Goal: Transaction & Acquisition: Purchase product/service

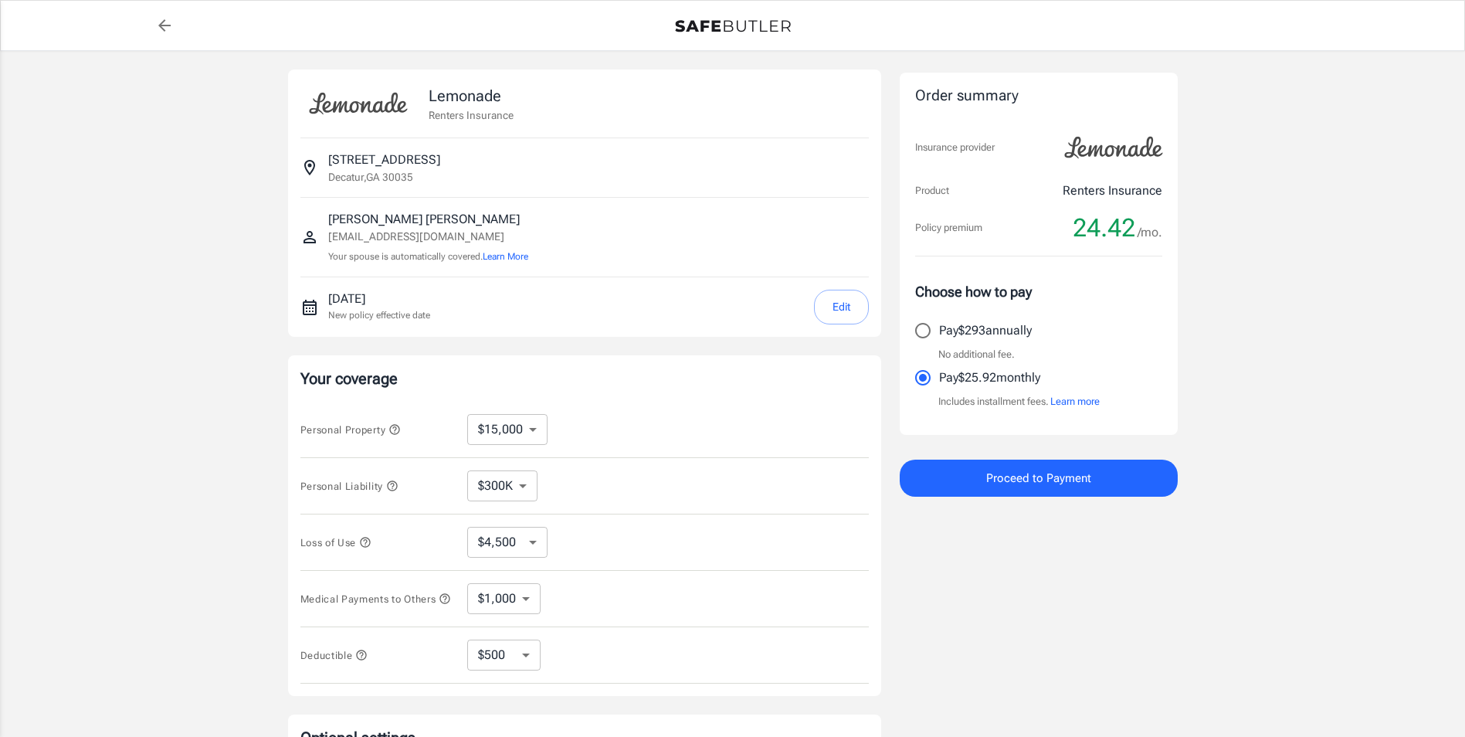
select select "15000"
select select "300000"
select select "500"
click at [967, 470] on button "Proceed to Payment" at bounding box center [1039, 477] width 278 height 37
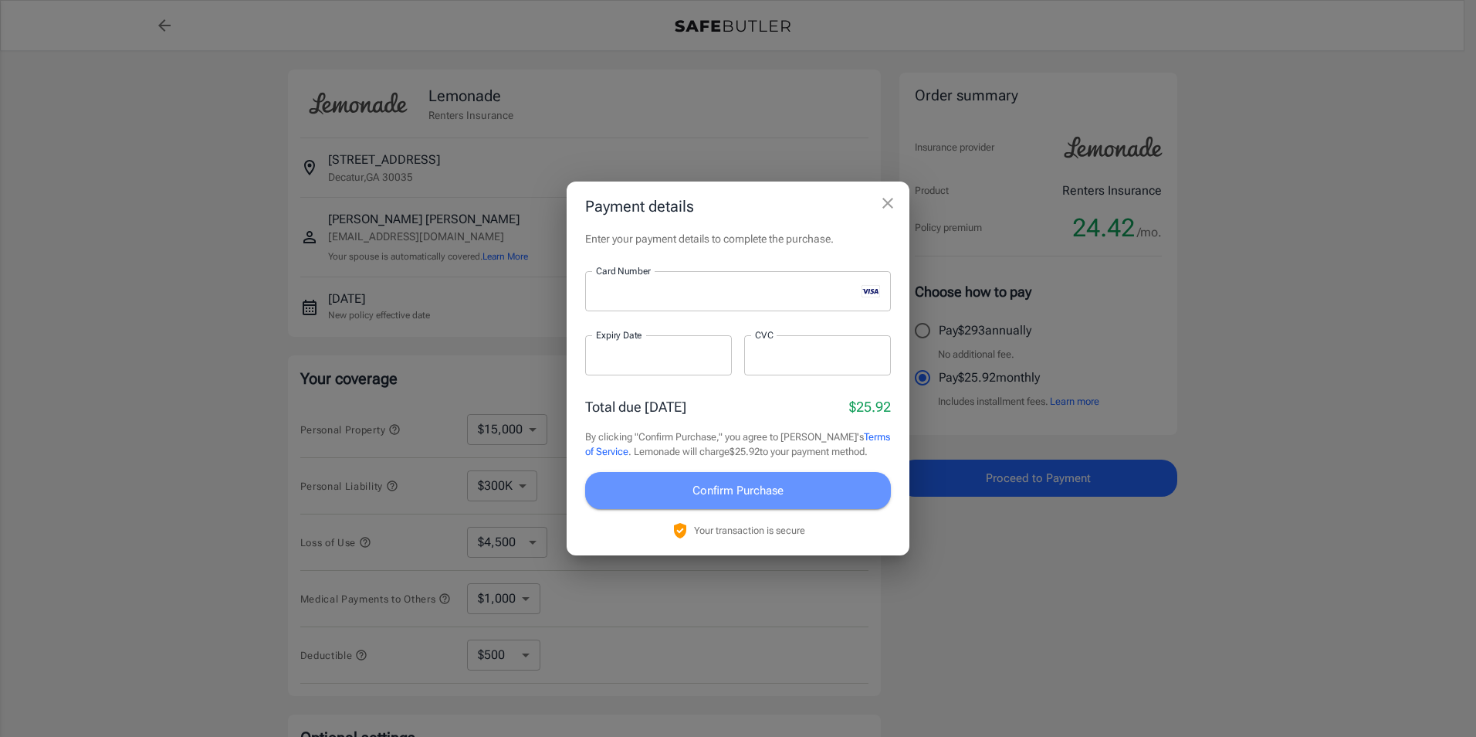
click at [718, 485] on span "Confirm Purchase" at bounding box center [738, 490] width 91 height 20
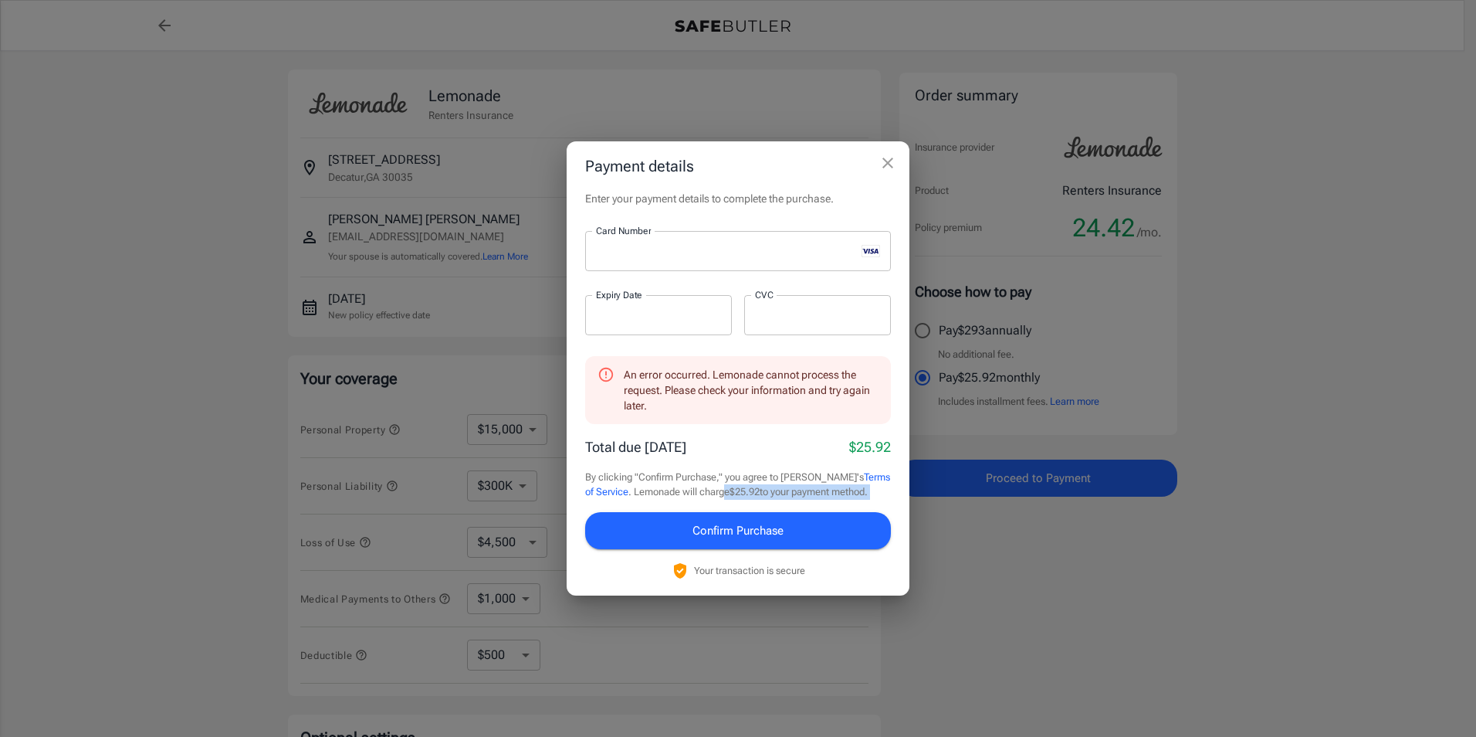
drag, startPoint x: 718, startPoint y: 485, endPoint x: 723, endPoint y: 540, distance: 55.0
click at [723, 540] on div "An error occurred. Lemonade cannot process the request. Please check your infor…" at bounding box center [738, 468] width 306 height 224
click at [723, 540] on span "Confirm Purchase" at bounding box center [738, 530] width 91 height 20
click at [887, 170] on icon "close" at bounding box center [888, 163] width 19 height 19
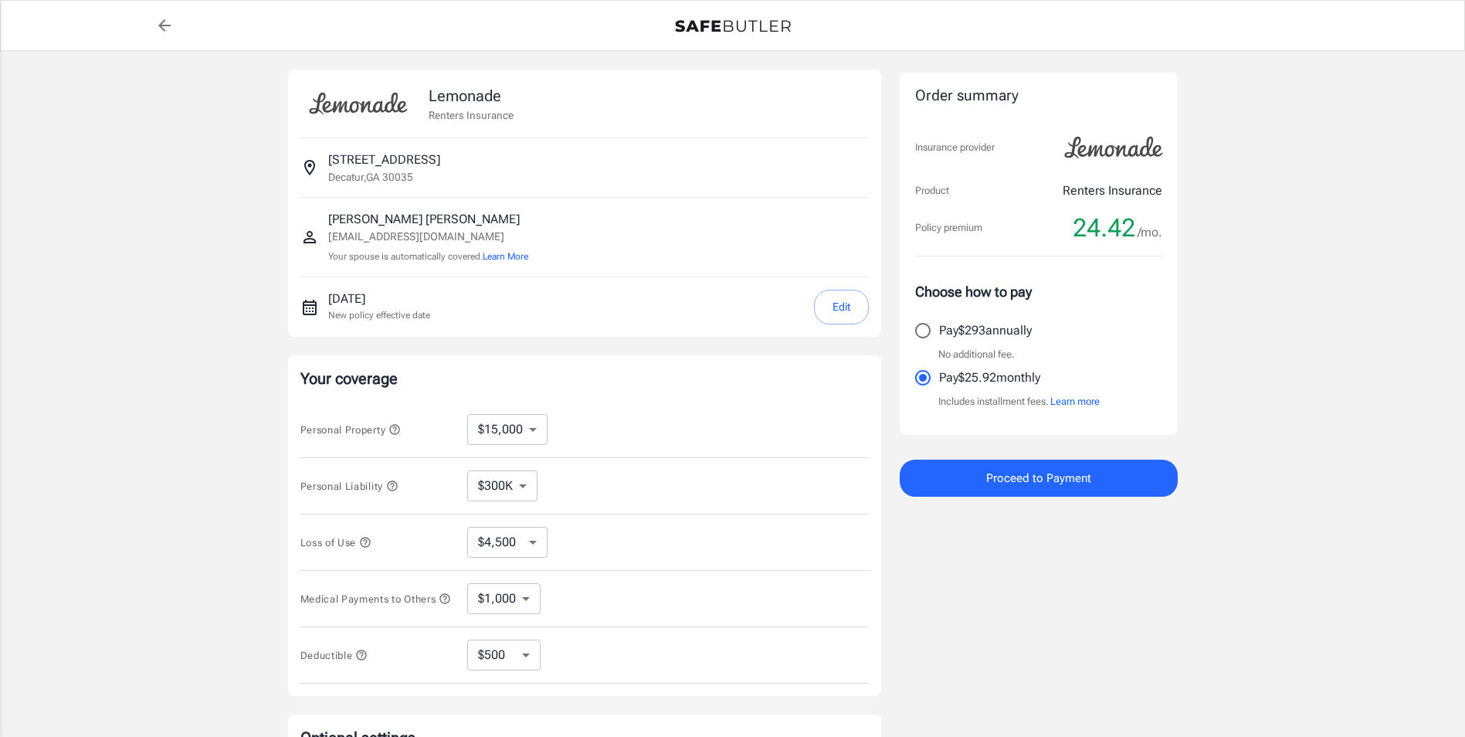
click at [337, 59] on div "Lemonade Renters Insurance [STREET_ADDRESS] [PERSON_NAME] [EMAIL_ADDRESS][DOMAI…" at bounding box center [732, 462] width 927 height 822
